Goal: Task Accomplishment & Management: Manage account settings

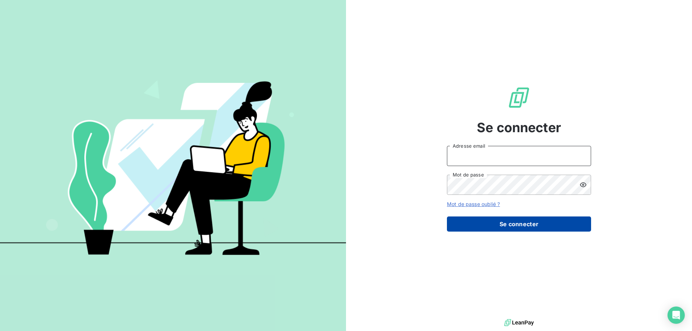
type input "[EMAIL_ADDRESS][DOMAIN_NAME]"
click at [502, 224] on button "Se connecter" at bounding box center [519, 224] width 144 height 15
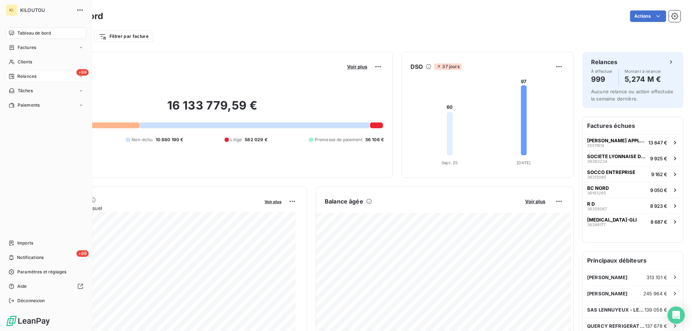
click at [28, 76] on span "Relances" at bounding box center [26, 76] width 19 height 6
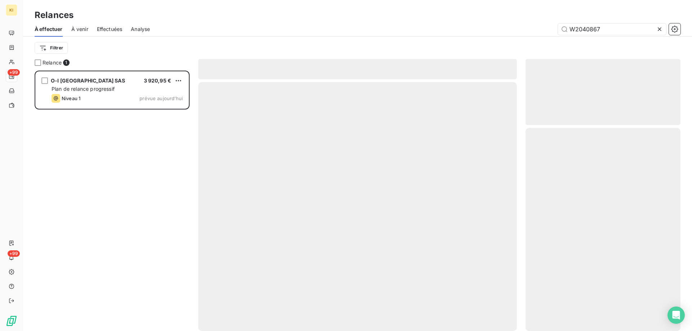
scroll to position [255, 150]
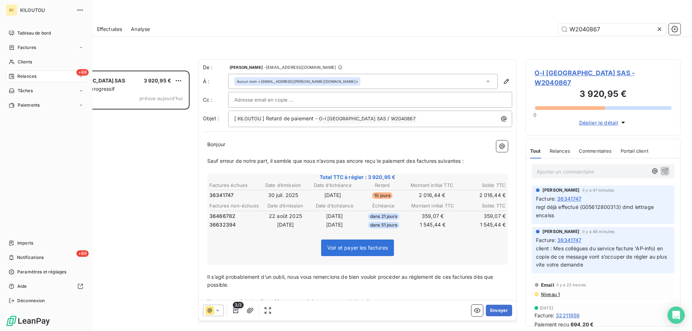
click at [36, 77] on span "Relances" at bounding box center [26, 76] width 19 height 6
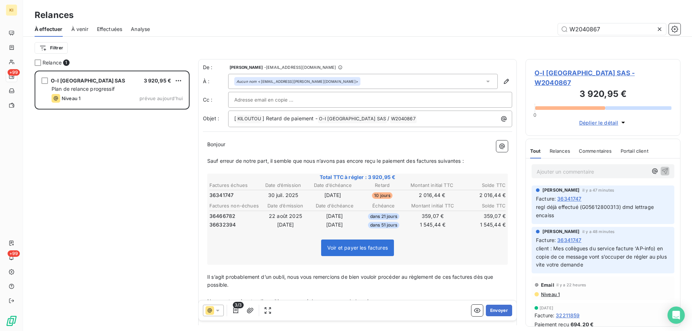
click at [660, 30] on icon at bounding box center [659, 29] width 7 height 7
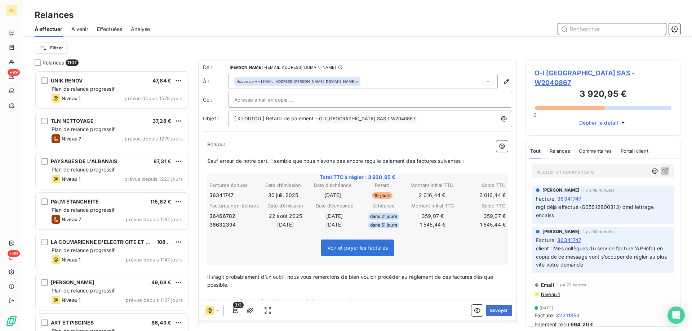
click at [586, 31] on input "text" at bounding box center [612, 29] width 108 height 12
click at [589, 31] on input "text" at bounding box center [612, 29] width 108 height 12
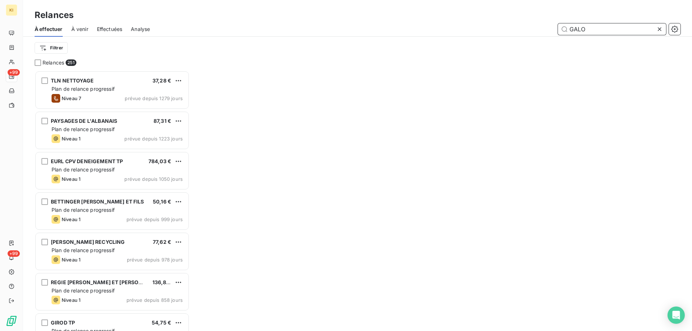
scroll to position [255, 150]
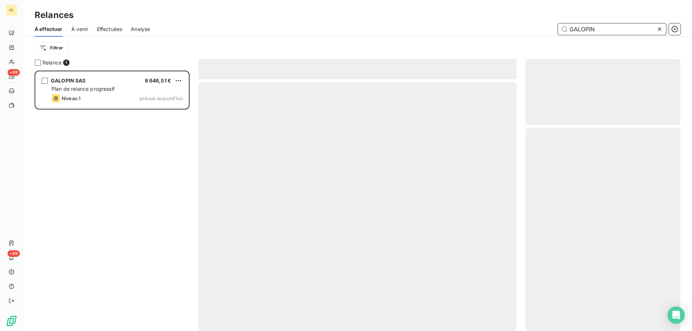
scroll to position [255, 150]
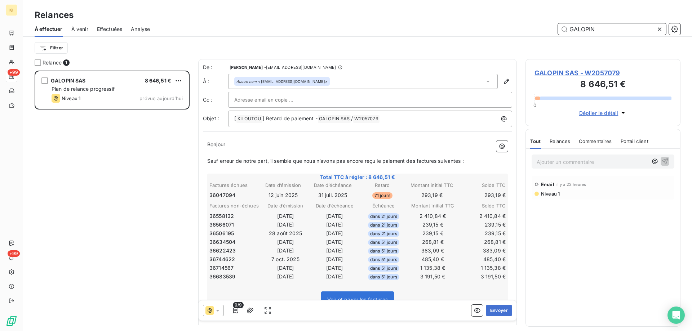
type input "GALOPIN"
drag, startPoint x: 625, startPoint y: 72, endPoint x: 588, endPoint y: 71, distance: 36.8
click at [588, 71] on span "GALOPIN SAS - W2057079" at bounding box center [603, 73] width 137 height 10
click at [81, 28] on span "À venir" at bounding box center [79, 29] width 17 height 7
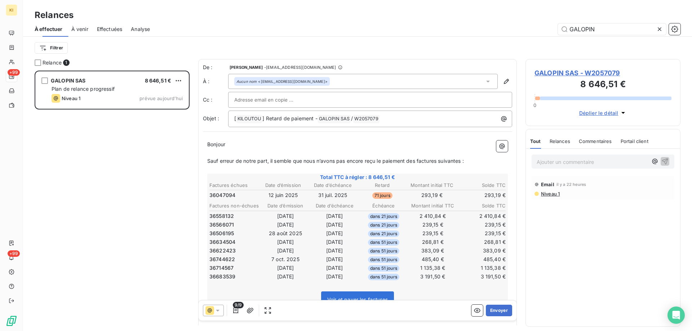
scroll to position [255, 150]
click at [659, 29] on icon at bounding box center [659, 29] width 7 height 7
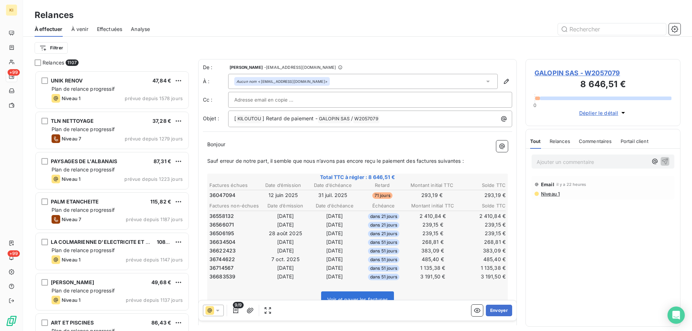
click at [79, 29] on span "À venir" at bounding box center [79, 29] width 17 height 7
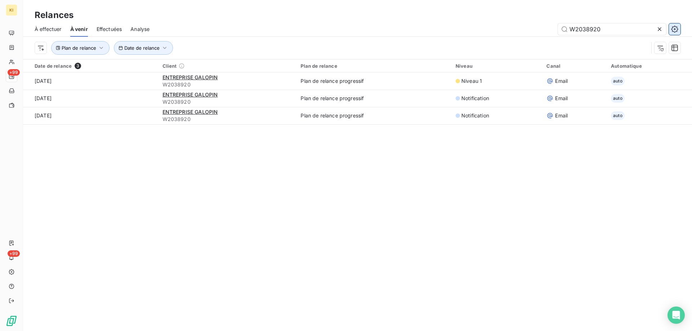
click at [678, 31] on icon "button" at bounding box center [675, 29] width 7 height 7
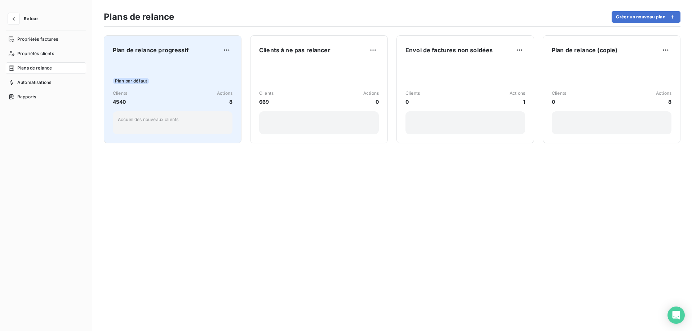
click at [185, 72] on div "Plan par défaut Clients 4540 Actions 8 Accueil des nouveaux clients" at bounding box center [173, 98] width 120 height 73
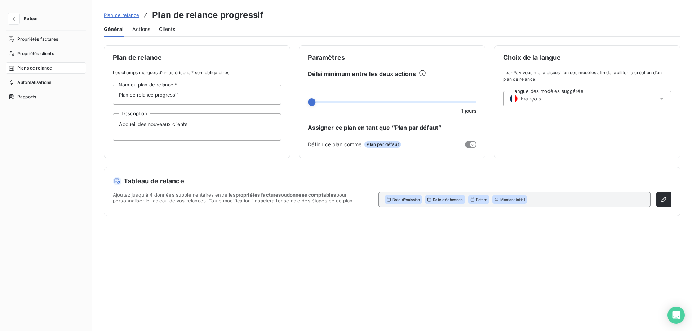
click at [141, 29] on span "Actions" at bounding box center [141, 29] width 18 height 7
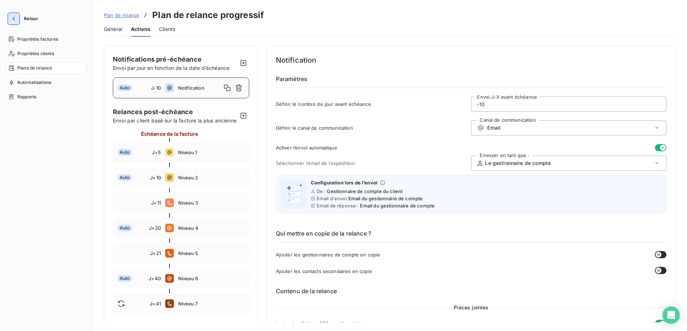
click at [14, 20] on icon "button" at bounding box center [14, 19] width 2 height 4
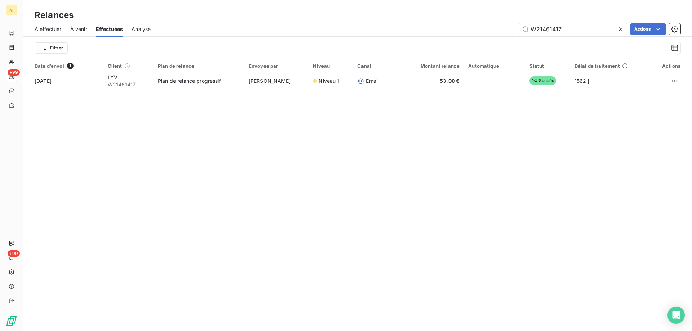
click at [82, 30] on span "À venir" at bounding box center [78, 29] width 17 height 7
